Goal: Task Accomplishment & Management: Manage account settings

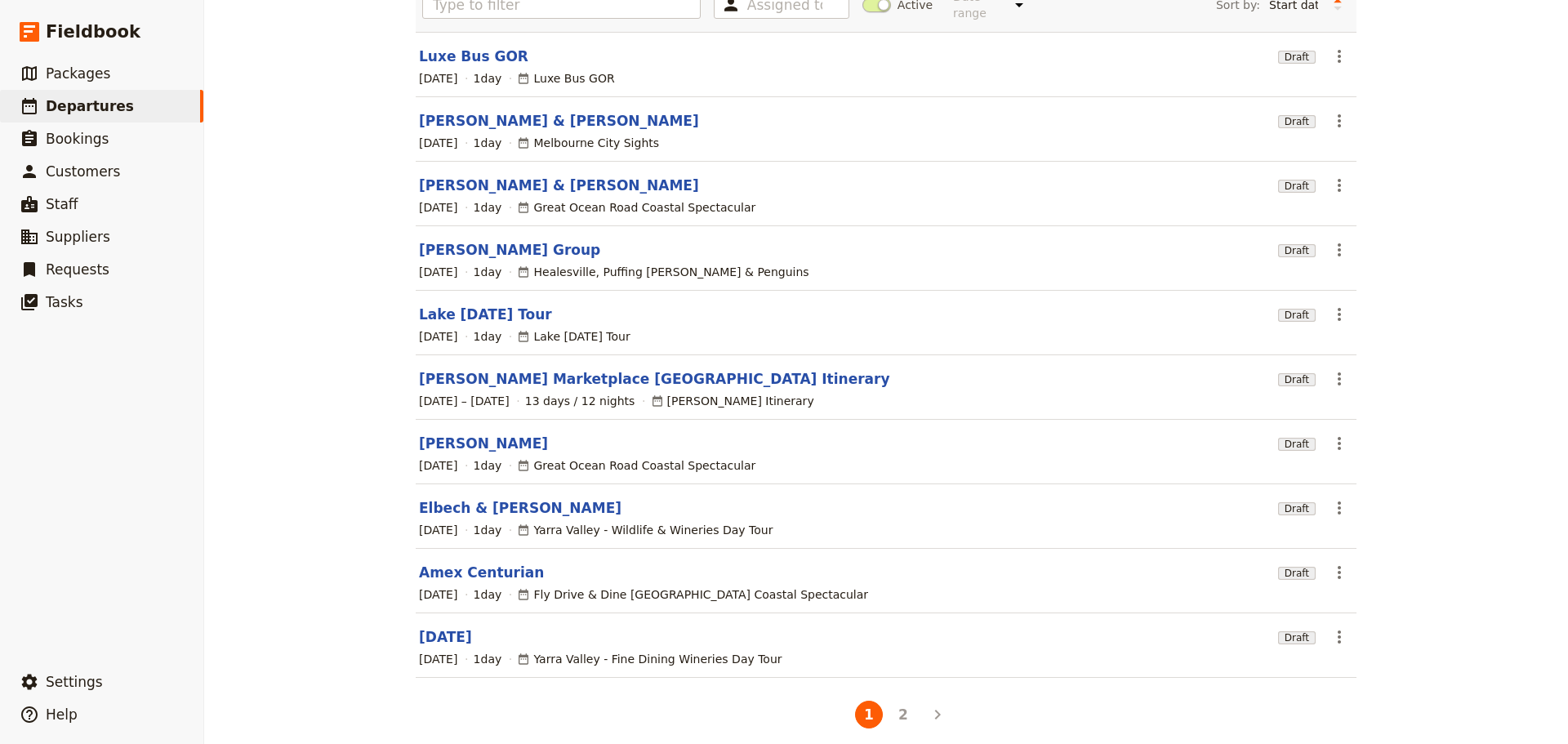
scroll to position [139, 0]
click at [909, 704] on button "2" at bounding box center [903, 713] width 28 height 28
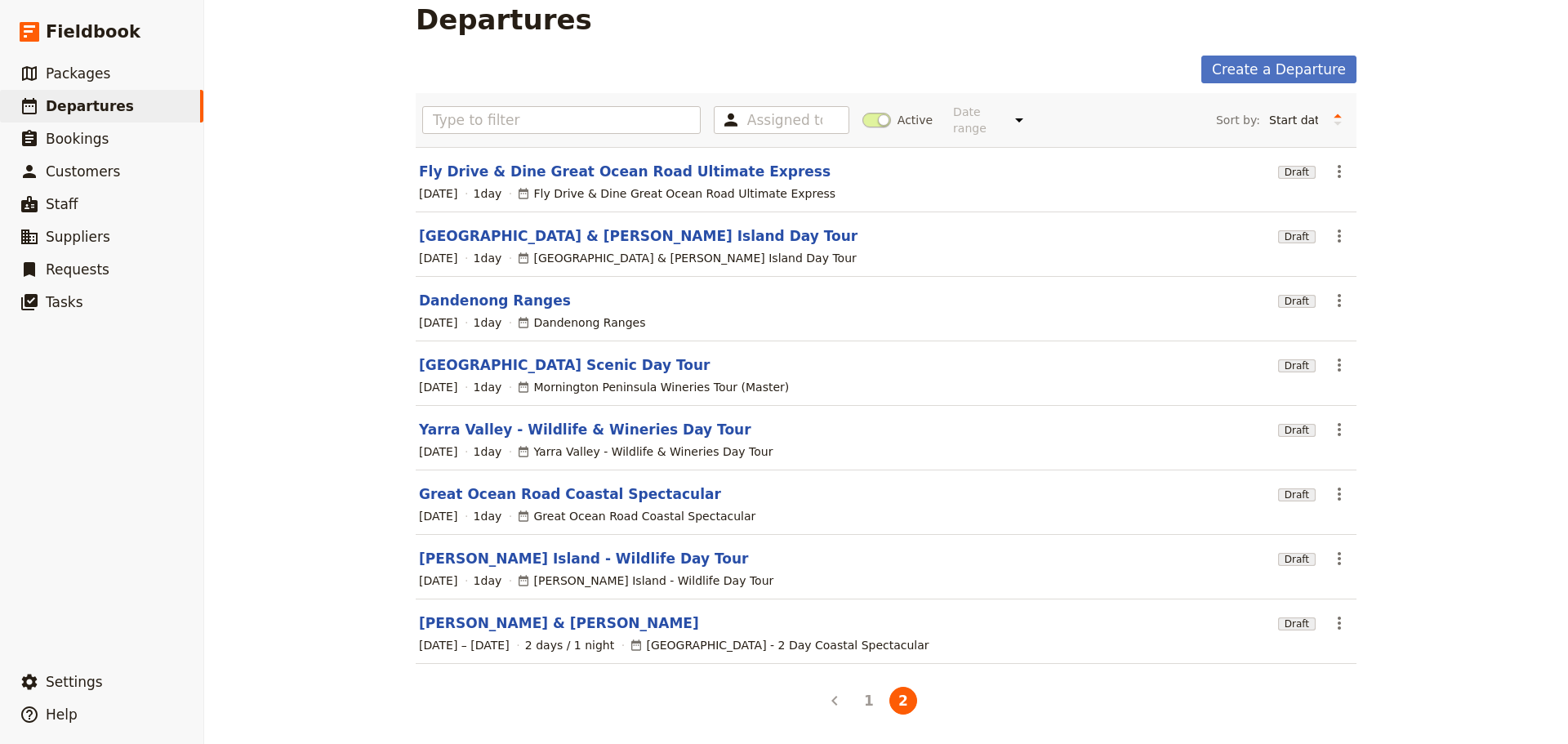
scroll to position [10, 0]
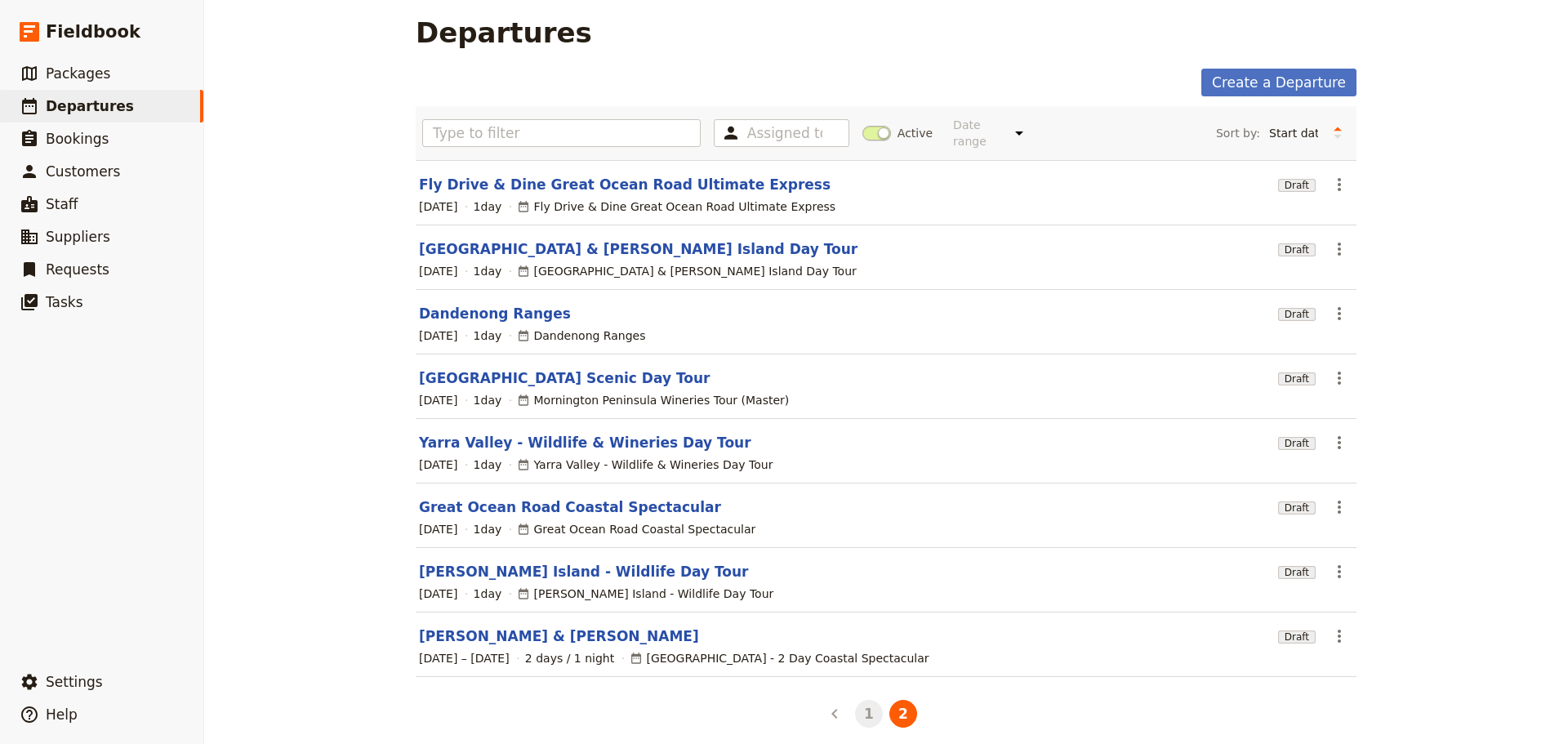
click at [863, 701] on button "1" at bounding box center [868, 713] width 28 height 28
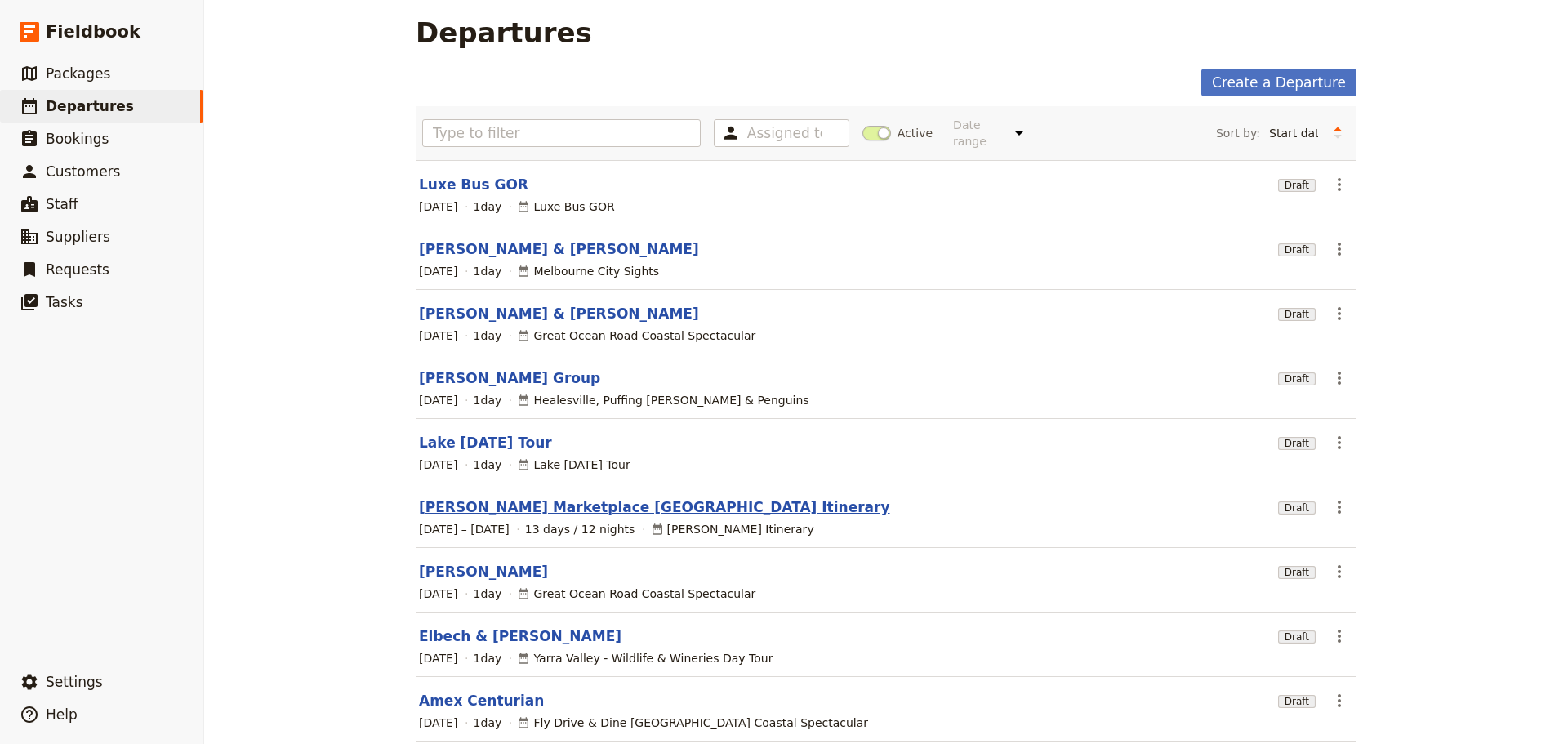
click at [545, 499] on link "[PERSON_NAME] Marketplace [GEOGRAPHIC_DATA] Itinerary" at bounding box center [654, 507] width 471 height 20
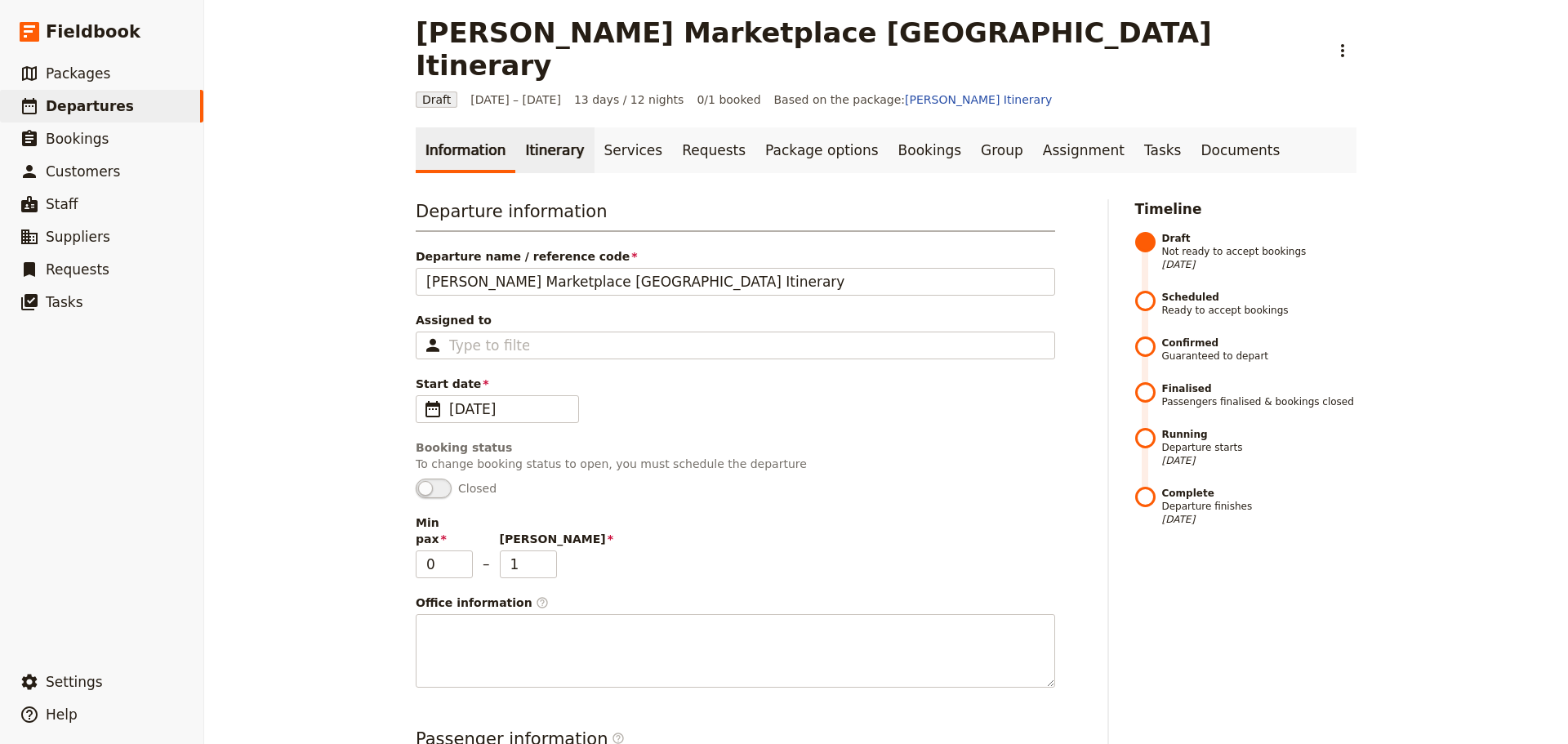
click at [523, 128] on link "Itinerary" at bounding box center [554, 150] width 78 height 45
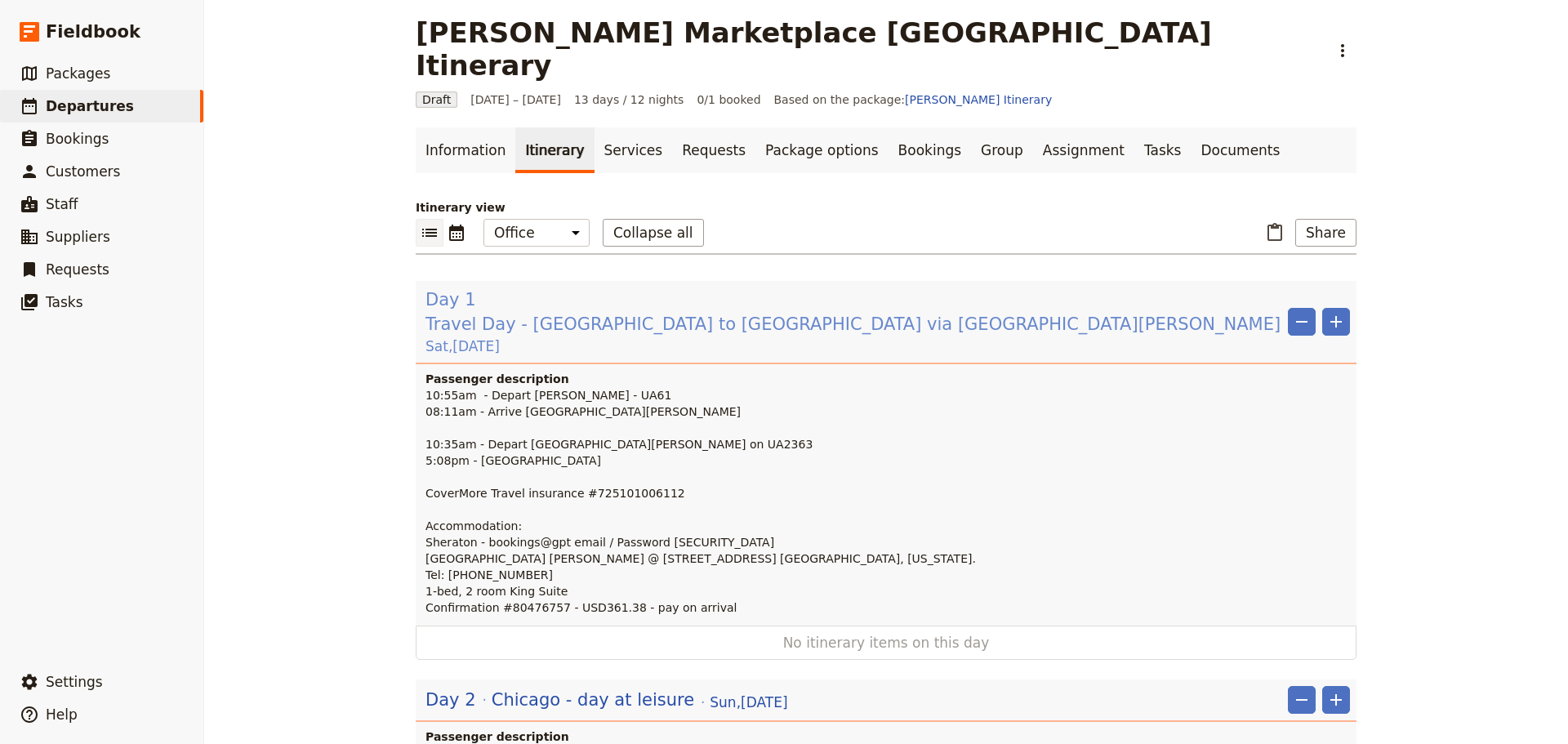
click at [571, 312] on span "Travel Day - [GEOGRAPHIC_DATA] to [GEOGRAPHIC_DATA] via [GEOGRAPHIC_DATA][PERSO…" at bounding box center [852, 324] width 855 height 24
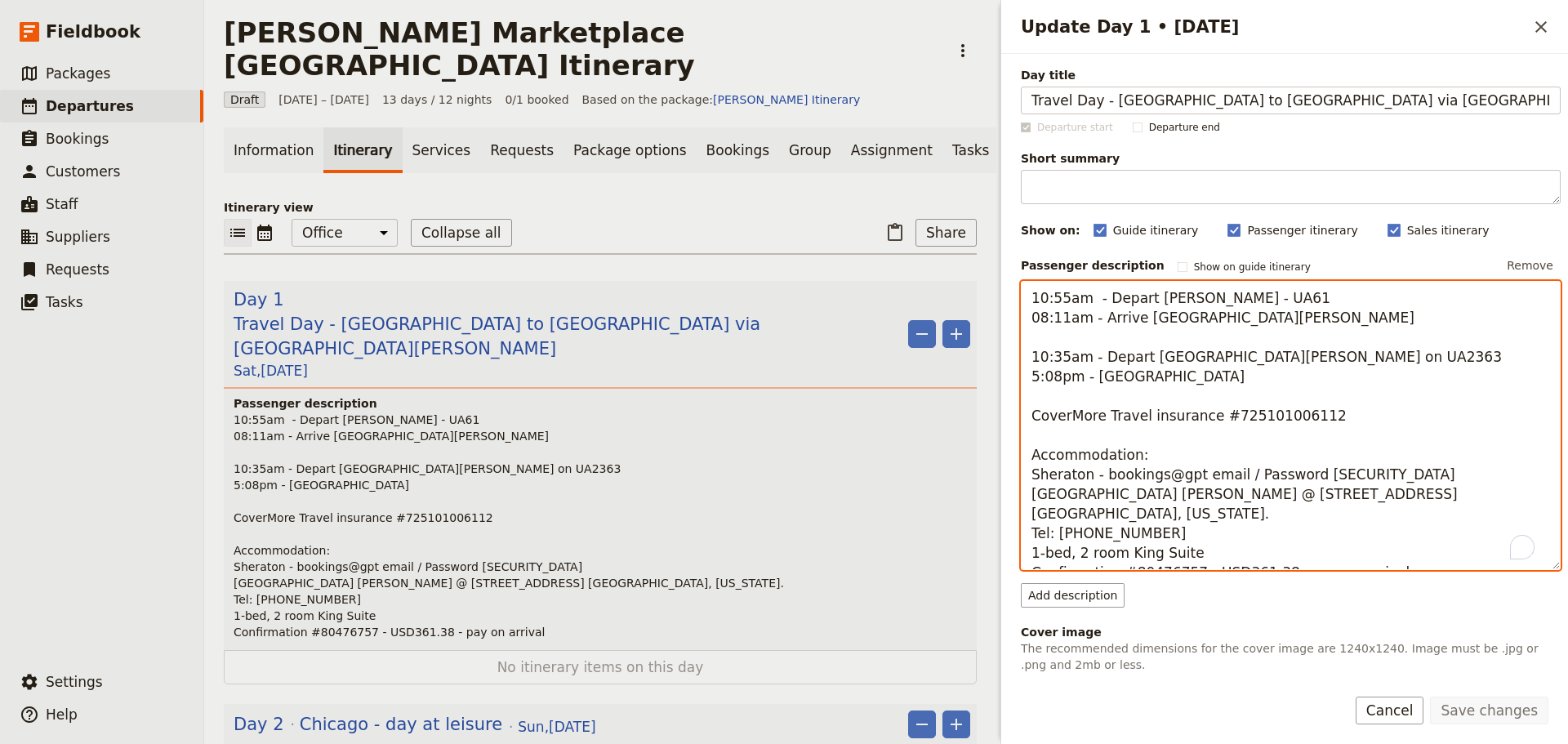
click at [1173, 301] on textarea "10:55am - Depart [PERSON_NAME] - UA61 08:11am - Arrive [GEOGRAPHIC_DATA][PERSON…" at bounding box center [1290, 425] width 539 height 289
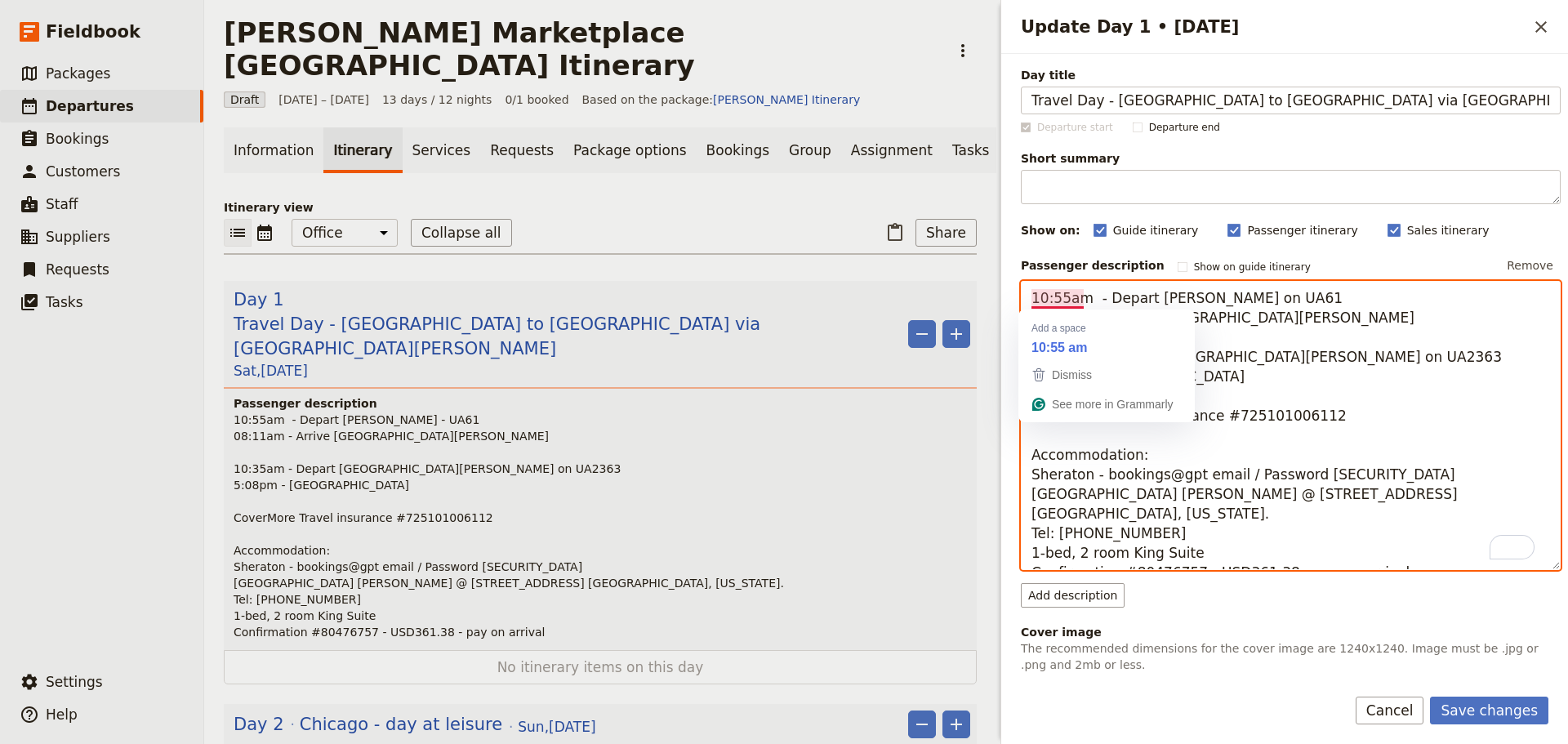
click at [1034, 299] on textarea "10:55am - Depart [PERSON_NAME] on UA61 08:11am - Arrive [GEOGRAPHIC_DATA][PERSO…" at bounding box center [1290, 425] width 539 height 289
click at [1397, 372] on textarea "10:55am - Depart [PERSON_NAME] on UA61 08:11am - Arrive [GEOGRAPHIC_DATA][PERSO…" at bounding box center [1290, 425] width 539 height 289
click at [1033, 301] on textarea "10:55am - Depart [PERSON_NAME] on UA61 08:11am - Arrive [GEOGRAPHIC_DATA][PERSO…" at bounding box center [1290, 425] width 539 height 289
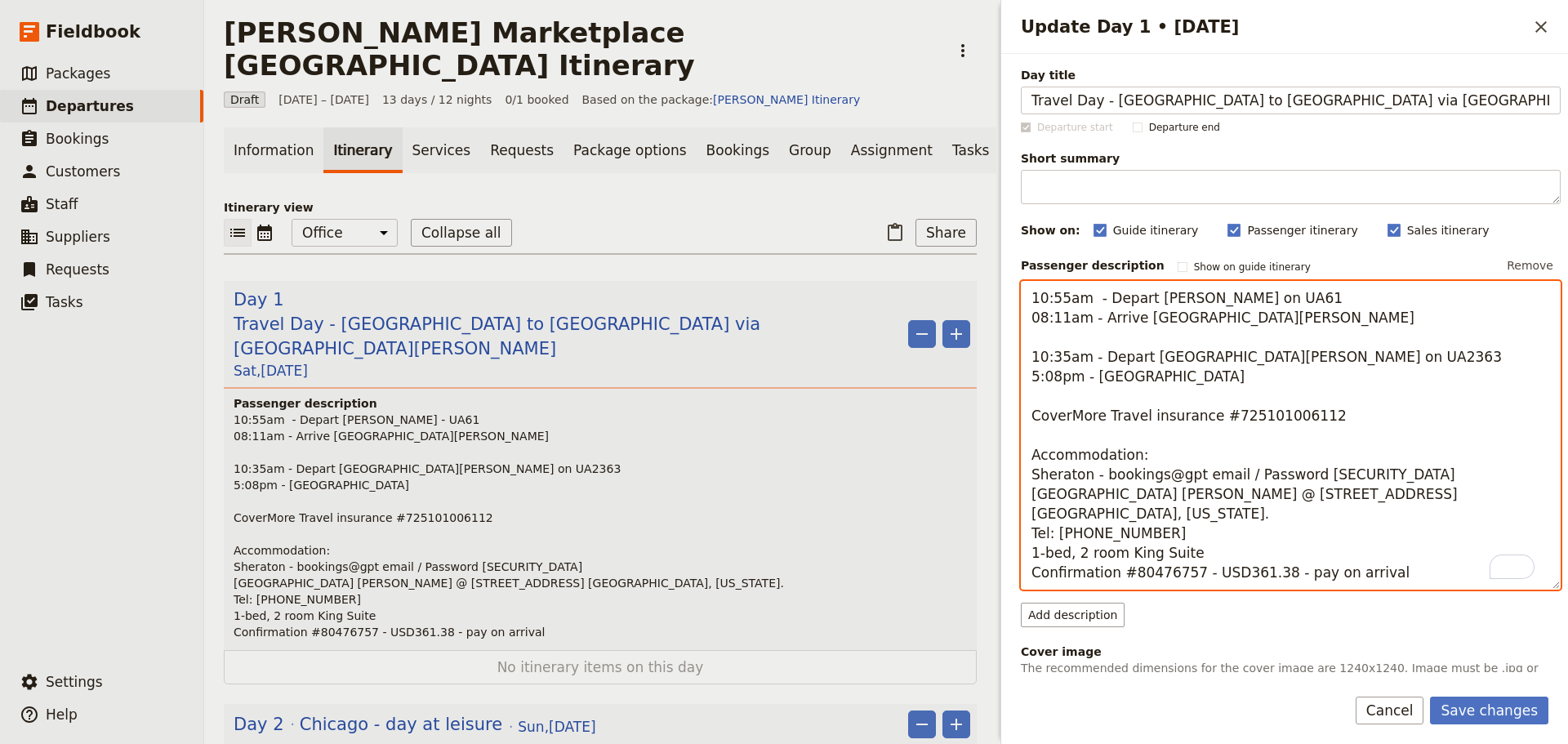
click at [1050, 296] on textarea "10:55am - Depart [PERSON_NAME] on UA61 08:11am - Arrive [GEOGRAPHIC_DATA][PERSO…" at bounding box center [1290, 435] width 539 height 309
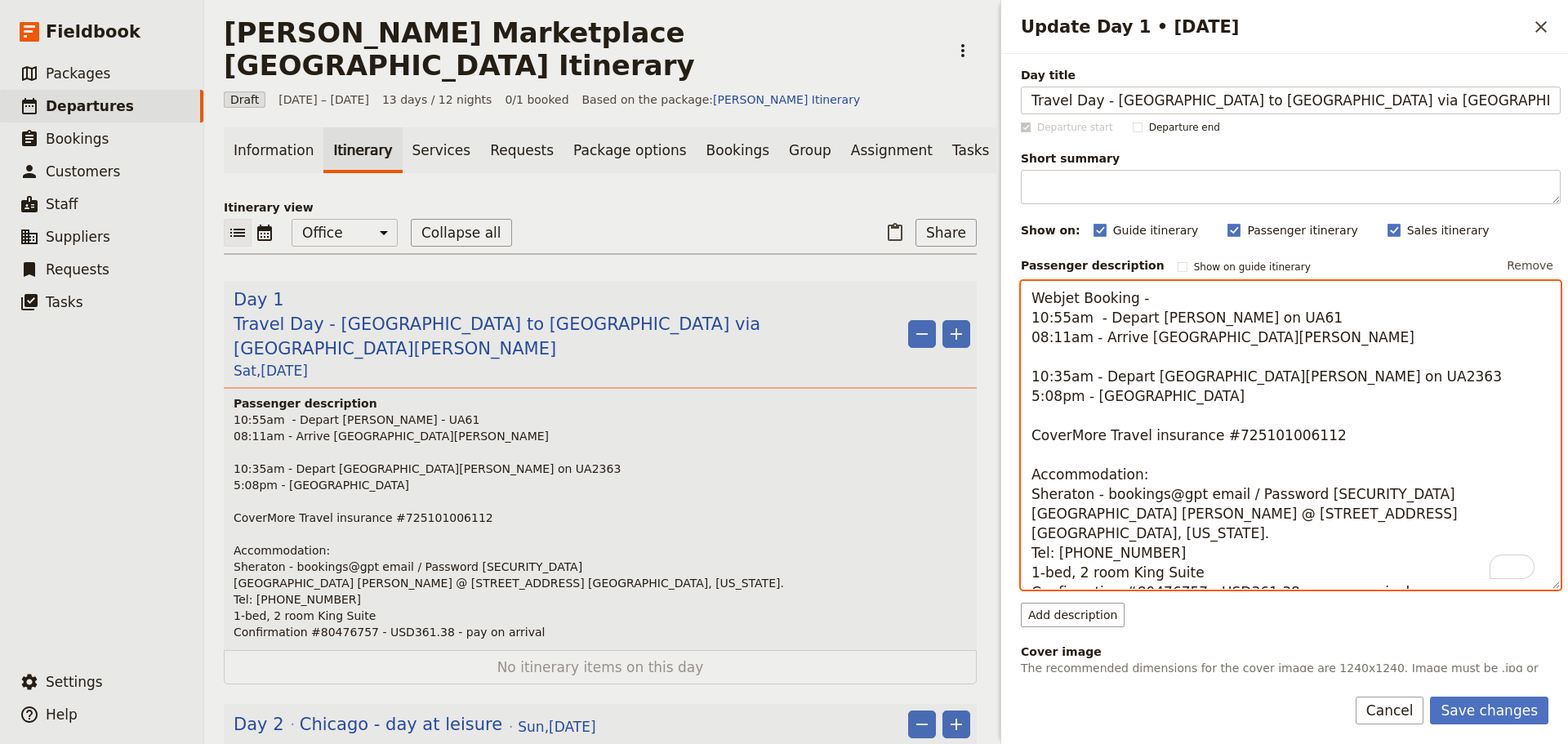
click at [1202, 291] on textarea "Webjet Booking - 10:55am - Depart [PERSON_NAME] on UA61 08:11am - Arrive [GEOGR…" at bounding box center [1290, 435] width 539 height 309
paste textarea "21573657"
drag, startPoint x: 1143, startPoint y: 300, endPoint x: 1131, endPoint y: 299, distance: 12.0
click at [1131, 299] on textarea "Webjet Booking - 21573657 10:55am - Depart [PERSON_NAME] on UA61 08:11am - Arri…" at bounding box center [1290, 435] width 539 height 309
click at [1245, 294] on textarea "Webjet Booking #21573657 10:55am - Depart [PERSON_NAME] on UA61 08:11am - Arriv…" at bounding box center [1290, 435] width 539 height 309
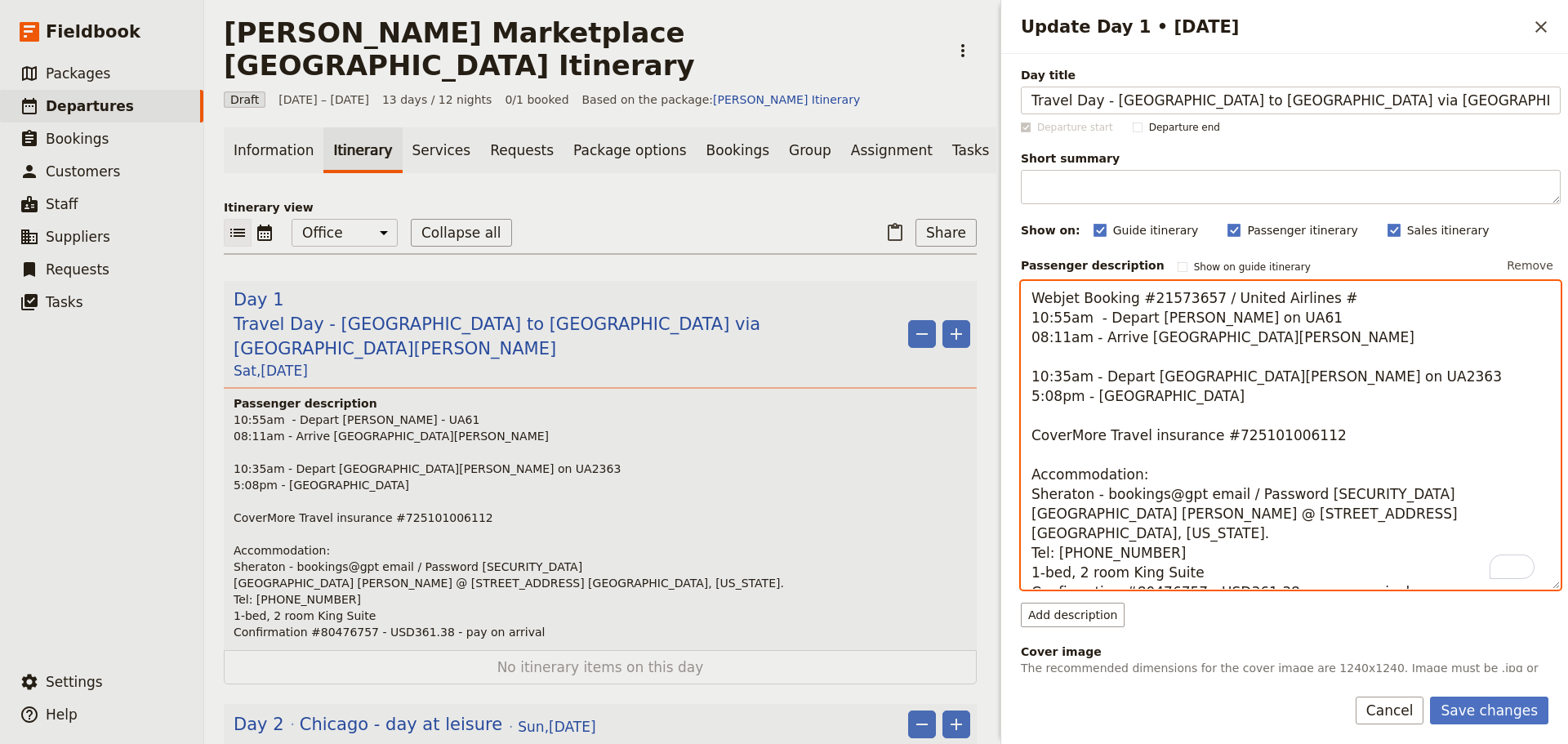
paste textarea "LQV9V2"
click at [1390, 300] on textarea "Webjet Booking #21573657 / United Airlines #LQV9V2 10:55am - Depart [PERSON_NAM…" at bounding box center [1290, 435] width 539 height 309
click at [1397, 306] on textarea "Webjet Booking #21573657 / United Airlines #LQV9V2 / I 10:55am - Depart [PERSON…" at bounding box center [1290, 435] width 539 height 309
type textarea "Webjet Booking #21573657 / United Airlines #LQV9V2 10:55am - Depart [PERSON_NAM…"
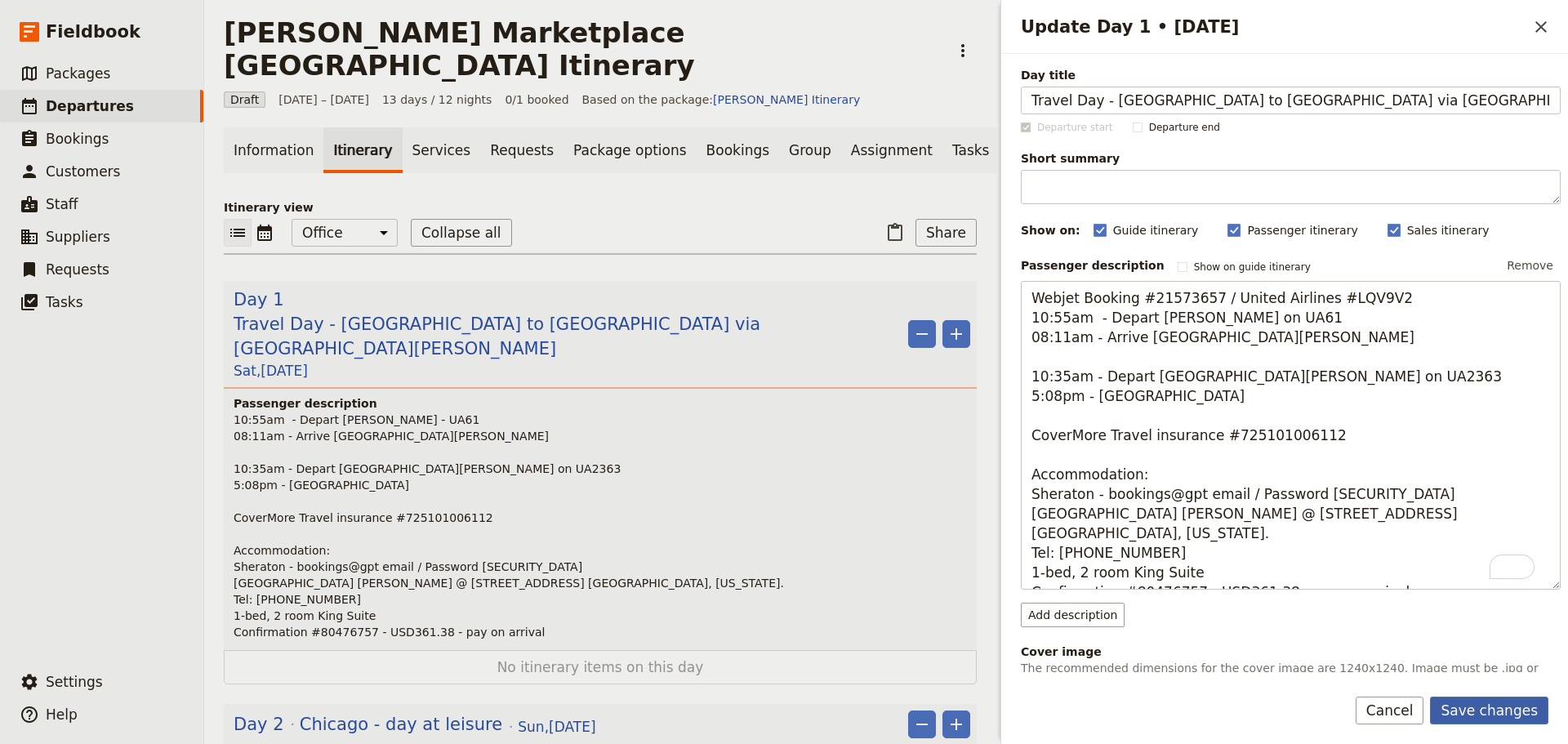
click at [1486, 696] on button "Save changes" at bounding box center [1488, 710] width 119 height 28
